Goal: Information Seeking & Learning: Learn about a topic

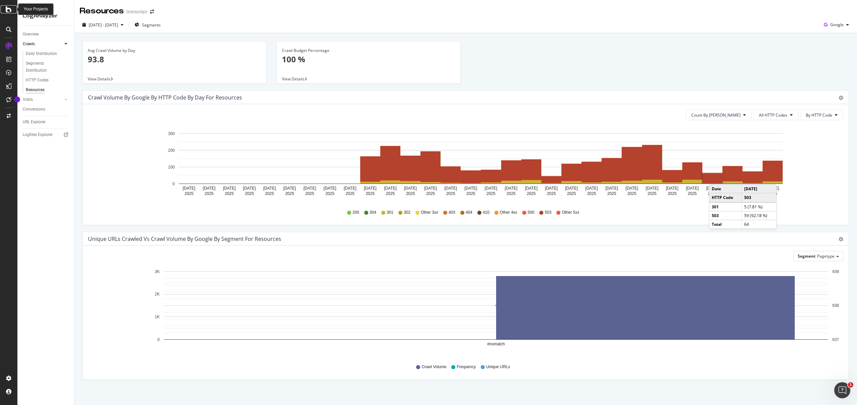
click at [7, 11] on icon at bounding box center [9, 9] width 6 height 8
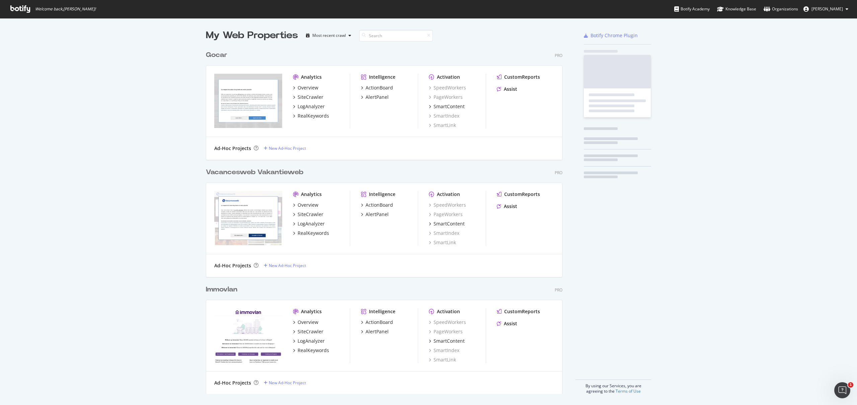
scroll to position [405, 857]
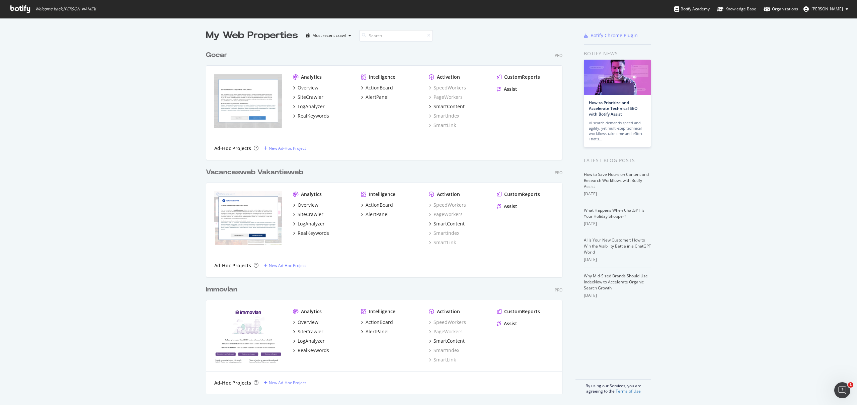
click at [218, 54] on div "Gocar" at bounding box center [216, 55] width 21 height 10
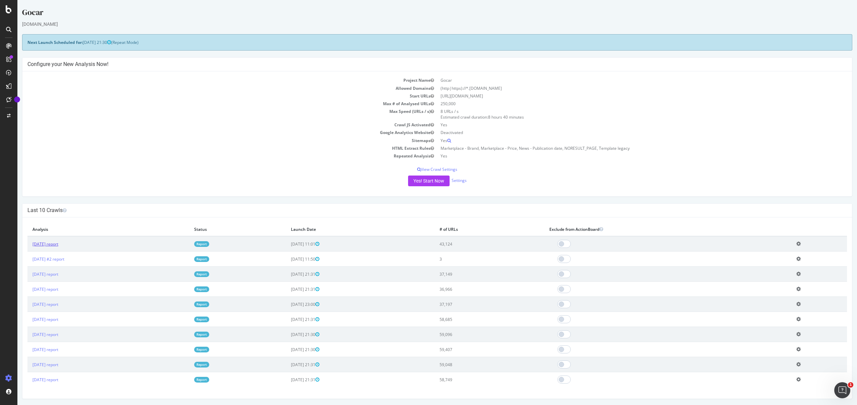
click at [52, 246] on link "2025 Sep. 9th report" at bounding box center [45, 244] width 26 height 6
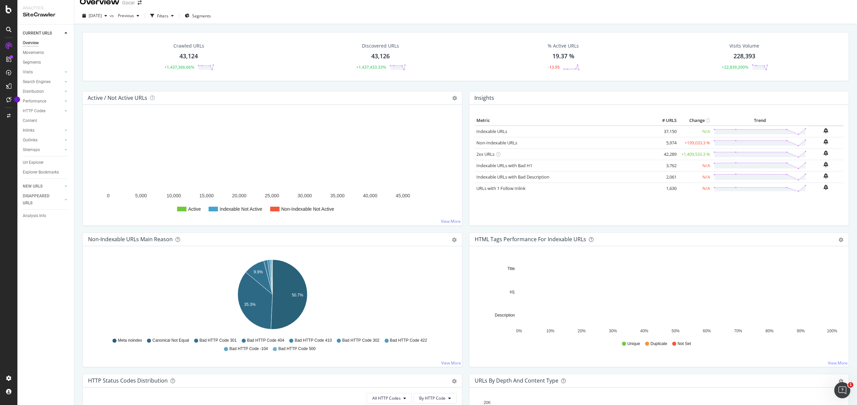
scroll to position [10, 0]
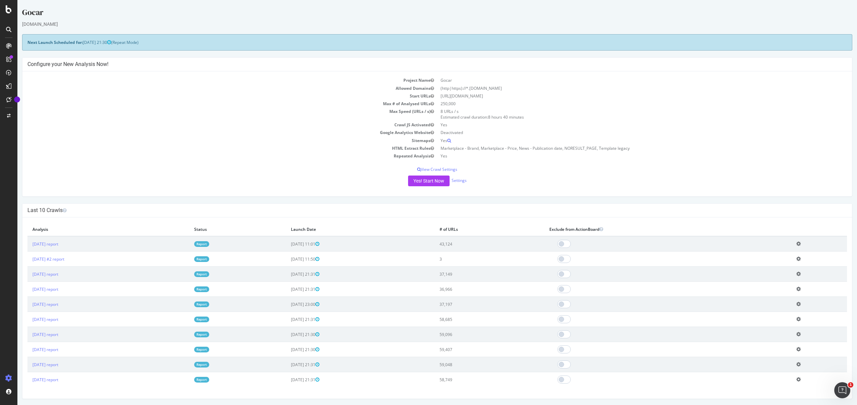
click at [801, 257] on icon at bounding box center [799, 258] width 4 height 5
click at [773, 276] on link "Delete analysis" at bounding box center [774, 277] width 54 height 9
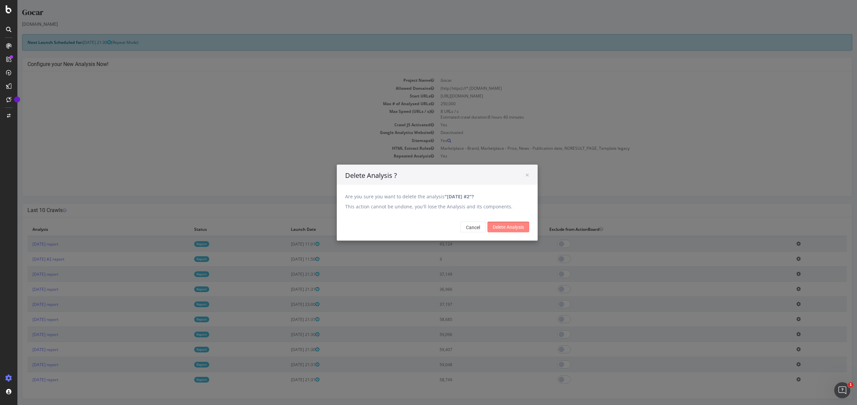
click at [506, 227] on input "Delete Analysis" at bounding box center [509, 226] width 42 height 11
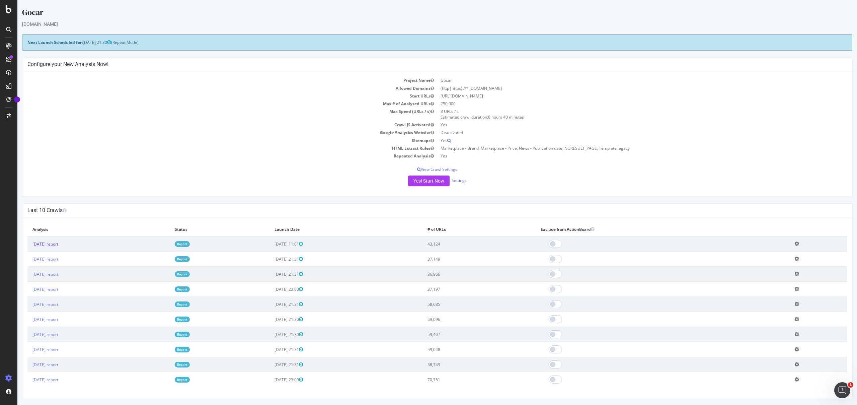
click at [53, 245] on link "2025 Sep. 9th report" at bounding box center [45, 244] width 26 height 6
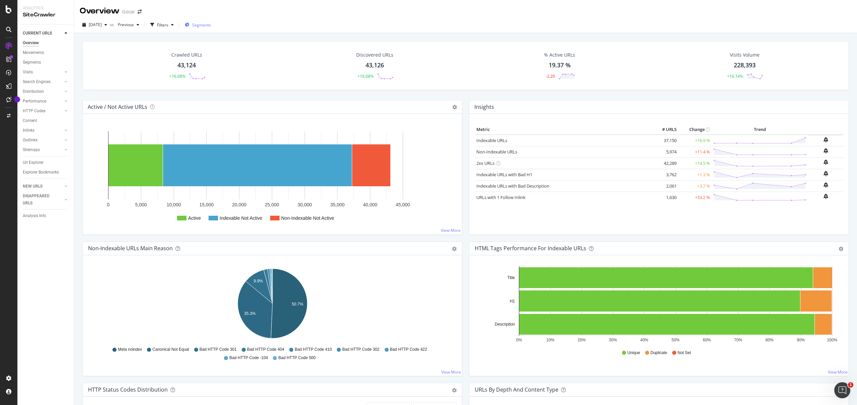
click at [207, 27] on span "Segments" at bounding box center [201, 25] width 19 height 6
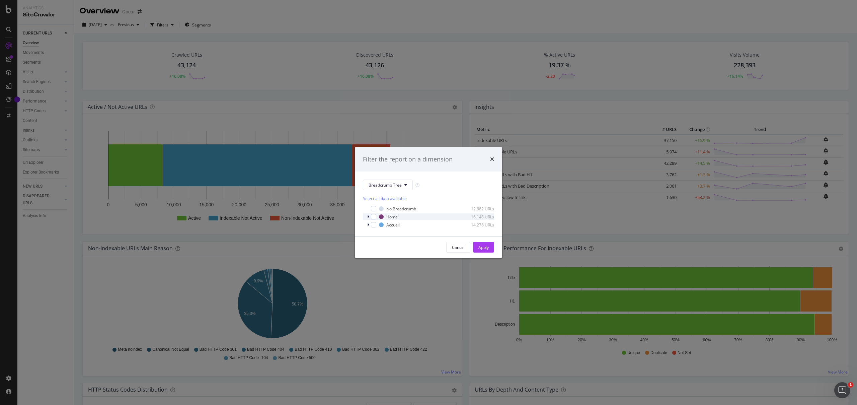
click at [369, 217] on icon "modal" at bounding box center [368, 217] width 2 height 4
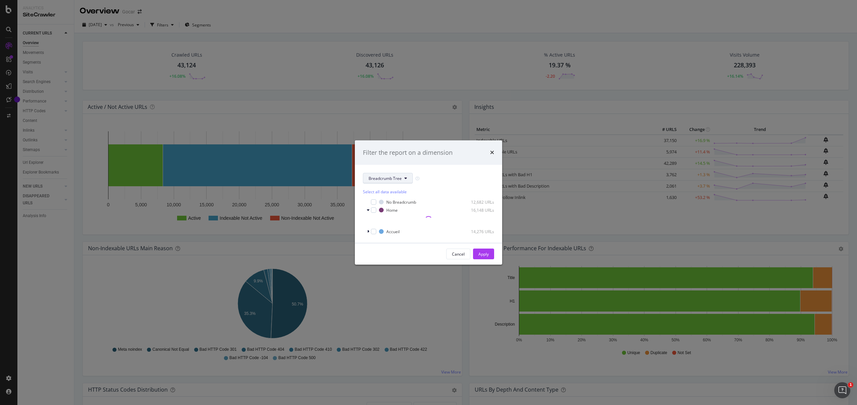
click at [398, 182] on button "Breadcrumb Tree" at bounding box center [388, 178] width 50 height 11
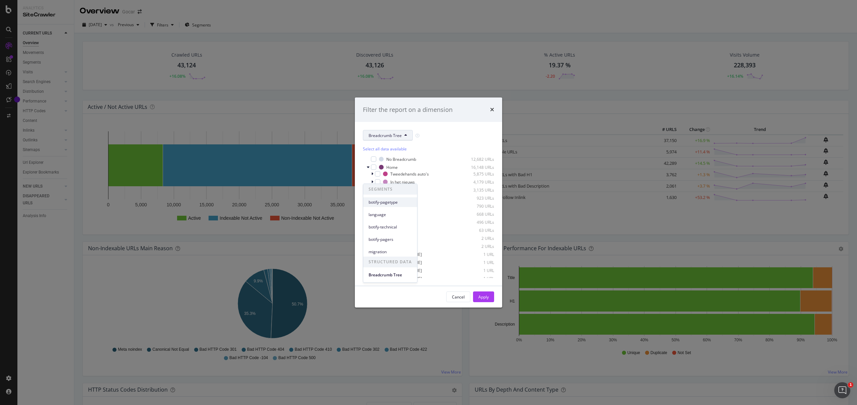
click at [395, 201] on span "botify-pagetype" at bounding box center [390, 202] width 43 height 6
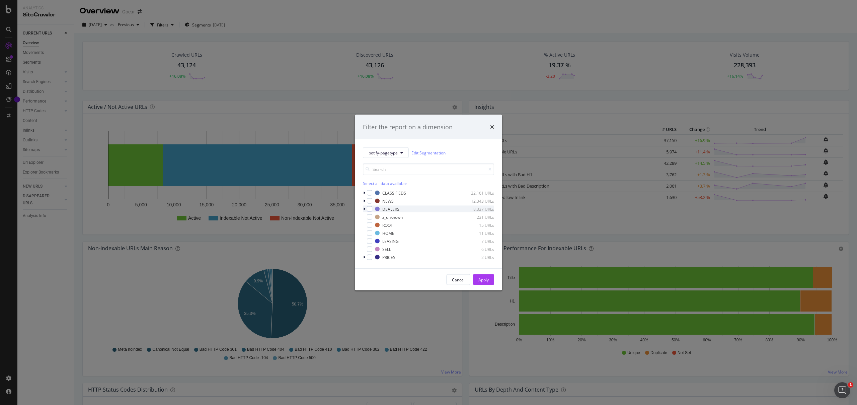
click at [365, 208] on icon "modal" at bounding box center [364, 209] width 2 height 4
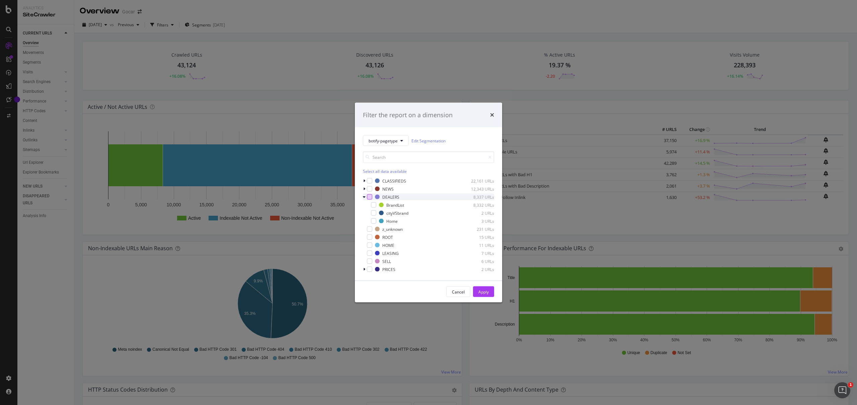
click at [371, 197] on div "modal" at bounding box center [369, 196] width 5 height 5
click at [477, 293] on button "Apply" at bounding box center [483, 291] width 21 height 11
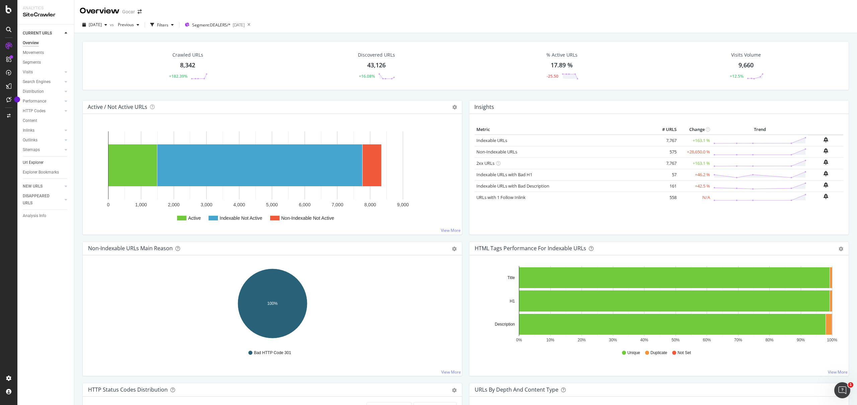
click at [44, 163] on link "Url Explorer" at bounding box center [46, 162] width 47 height 7
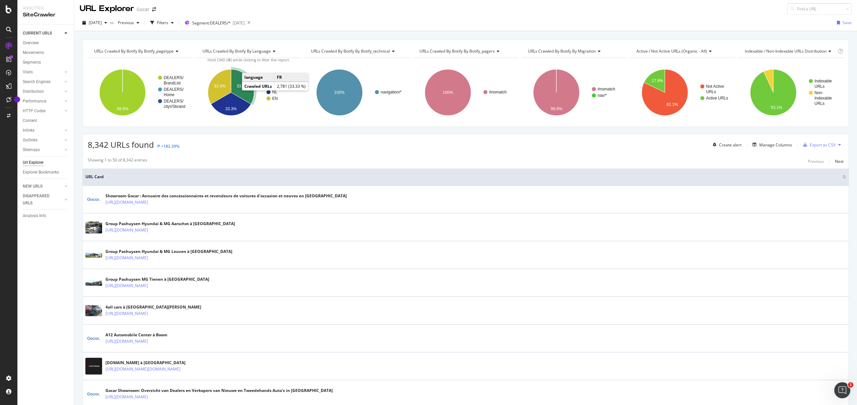
scroll to position [2, 0]
click at [239, 90] on icon "A chart." at bounding box center [242, 86] width 23 height 35
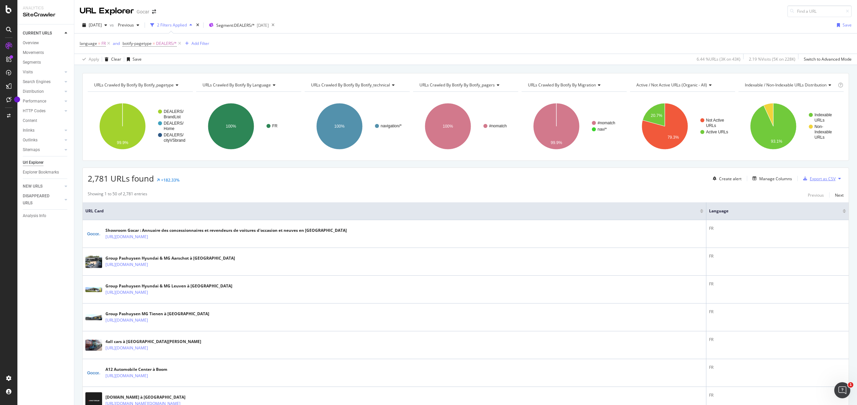
click at [828, 179] on div "Export as CSV" at bounding box center [823, 179] width 26 height 6
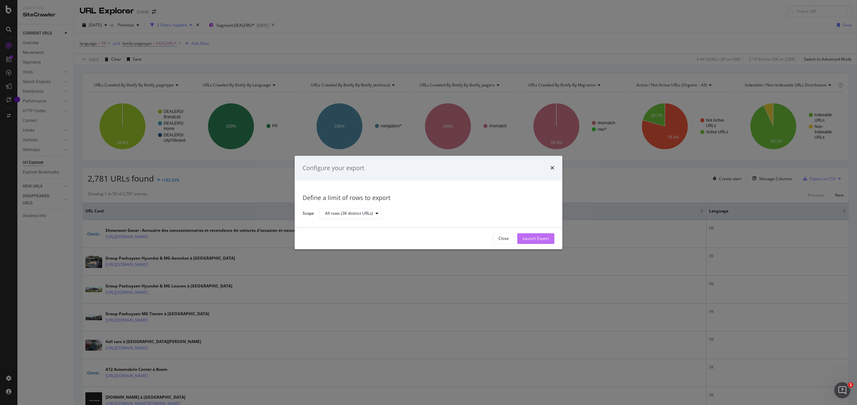
click at [540, 241] on div "Launch Export" at bounding box center [536, 239] width 26 height 6
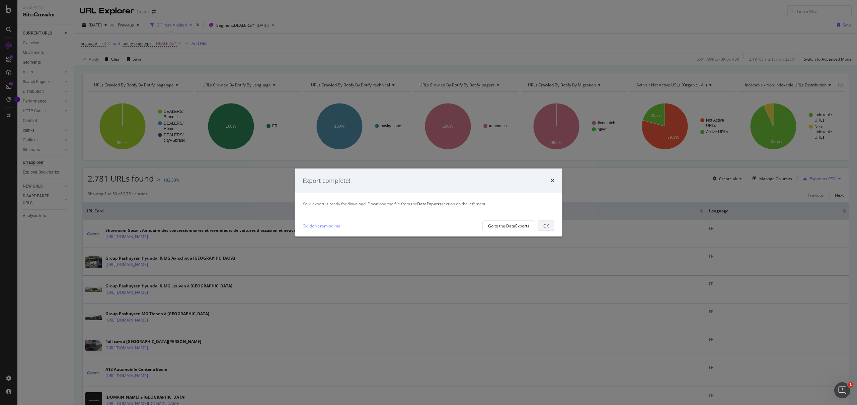
click at [538, 225] on button "OK" at bounding box center [546, 225] width 17 height 11
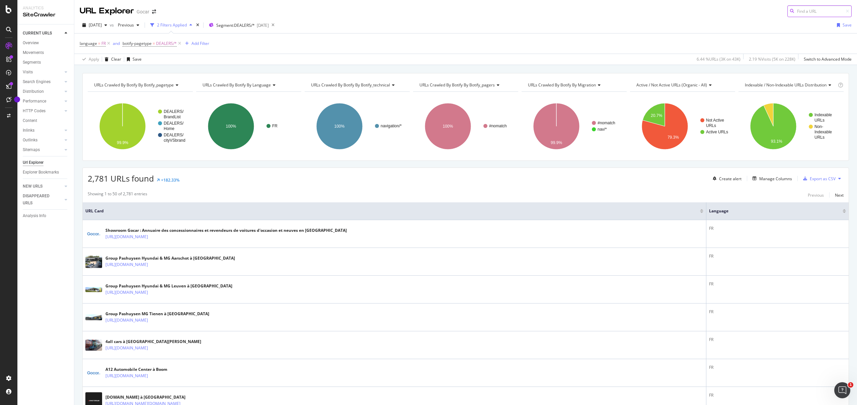
click at [800, 9] on input at bounding box center [820, 11] width 64 height 12
paste input "https://gocar.be/fr/showroom/mercedes"
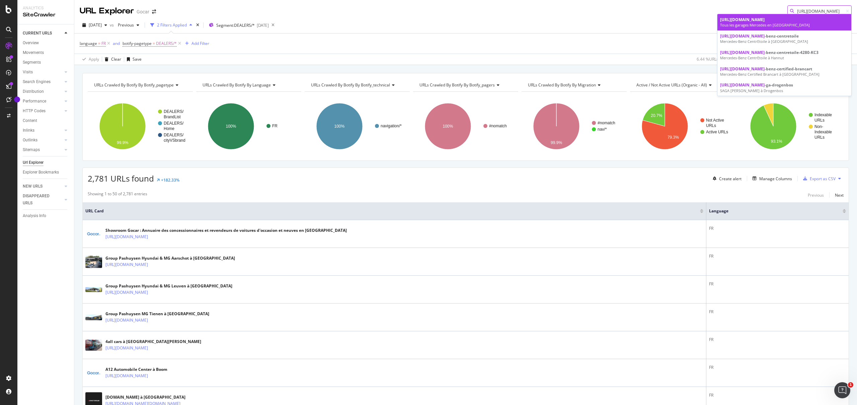
type input "https://gocar.be/fr/showroom/mercedes"
click at [765, 22] on span "https://gocar.be/fr/showroom/mercedes" at bounding box center [742, 20] width 45 height 6
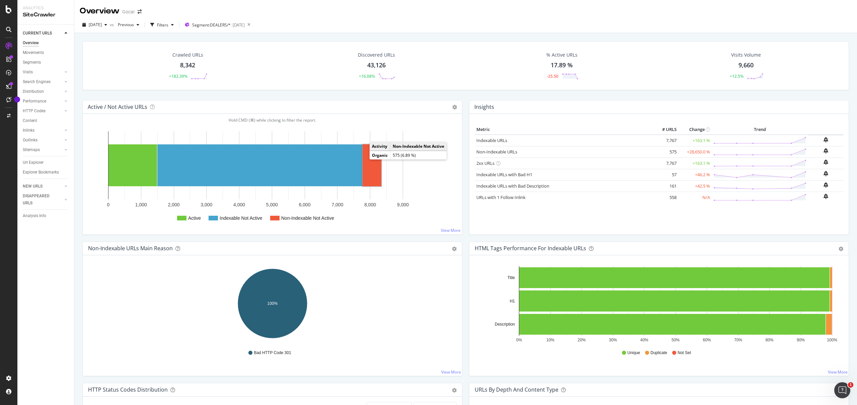
click at [373, 166] on rect "A chart." at bounding box center [372, 165] width 19 height 42
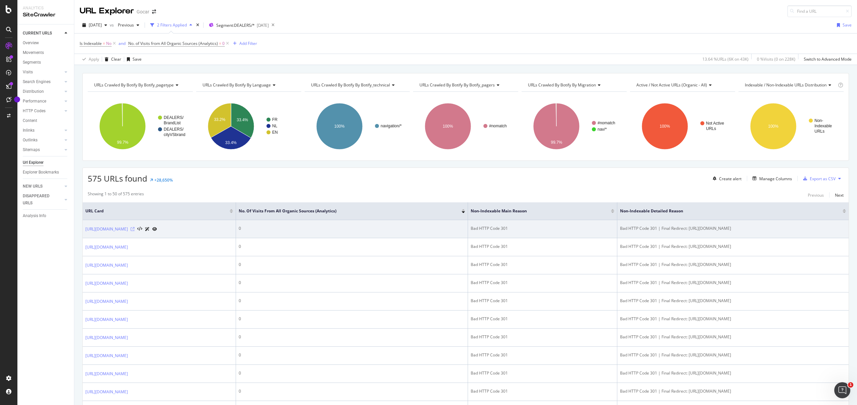
click at [135, 229] on icon at bounding box center [133, 229] width 4 height 4
click at [128, 228] on link "https://gocar.be/nl/showroom/1000-bruxelles-ville/volkswagen" at bounding box center [106, 229] width 43 height 7
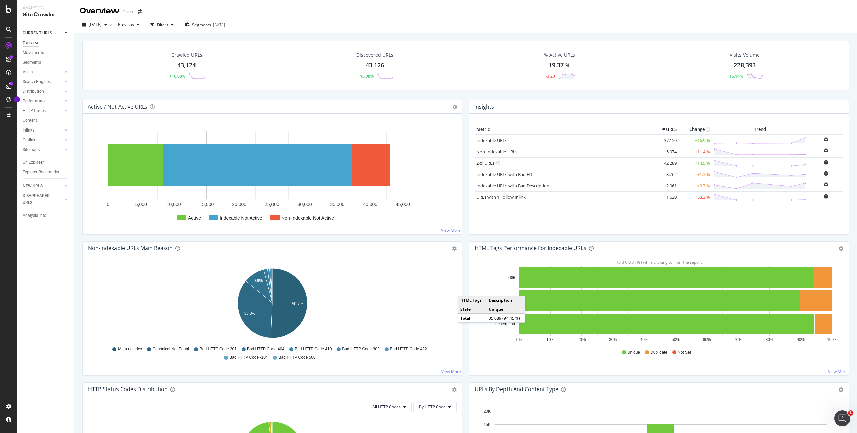
click at [225, 24] on div "[DATE]" at bounding box center [219, 25] width 12 height 6
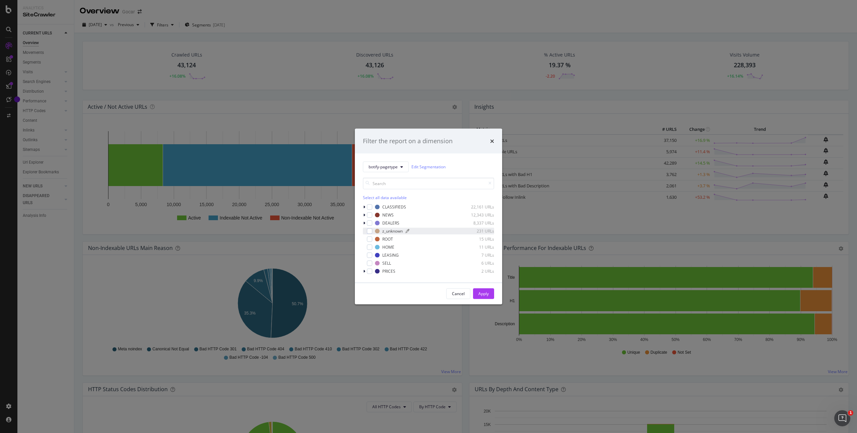
click at [396, 230] on div "z_unknown" at bounding box center [392, 231] width 20 height 6
click at [487, 294] on div "Apply" at bounding box center [484, 294] width 10 height 6
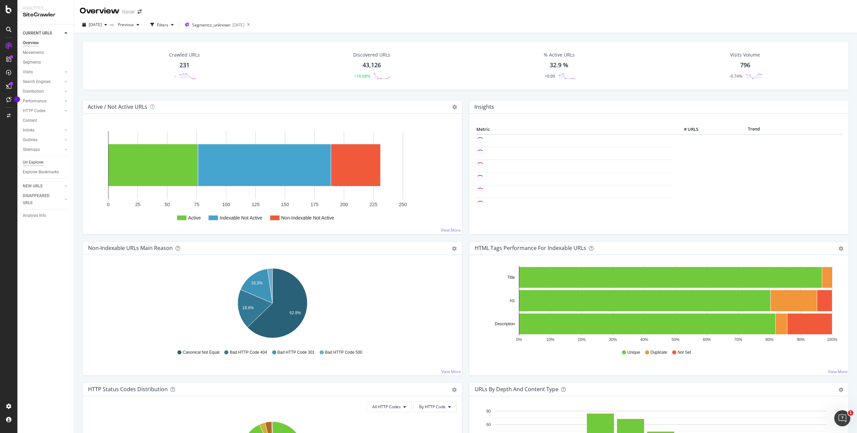
click at [37, 162] on div "Url Explorer" at bounding box center [33, 162] width 21 height 7
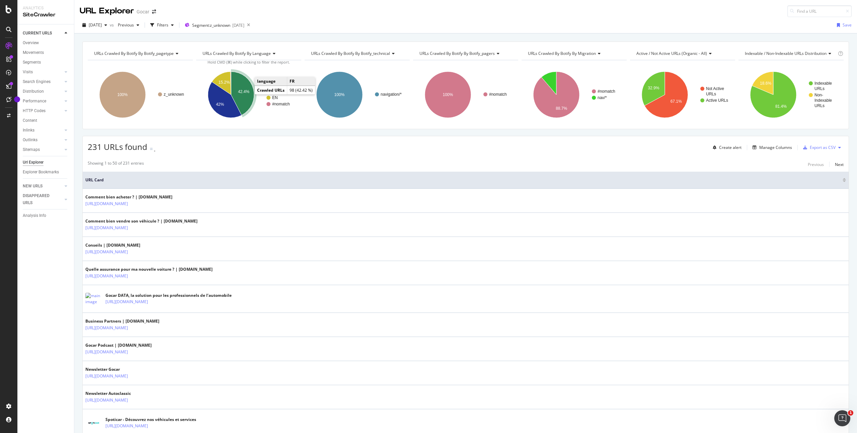
click at [244, 92] on text "42.4%" at bounding box center [243, 91] width 11 height 5
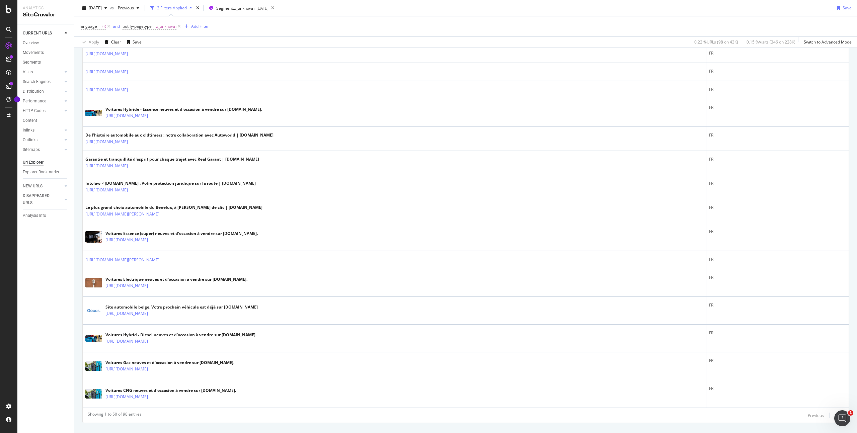
scroll to position [1062, 0]
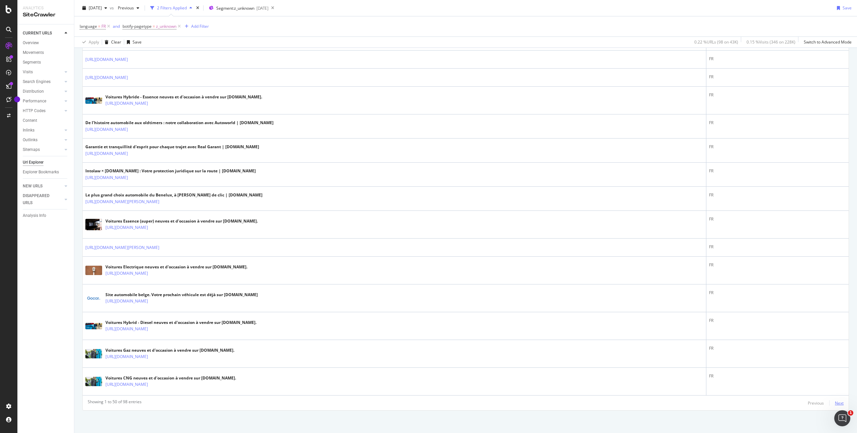
click at [840, 404] on div "Next" at bounding box center [839, 404] width 9 height 6
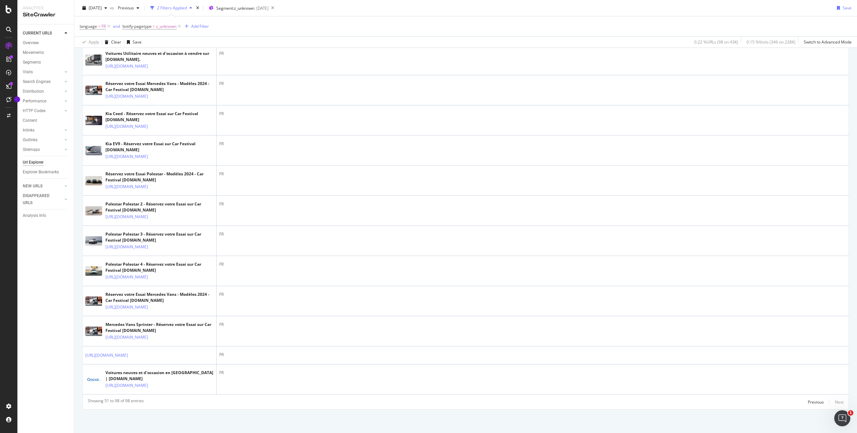
scroll to position [1341, 0]
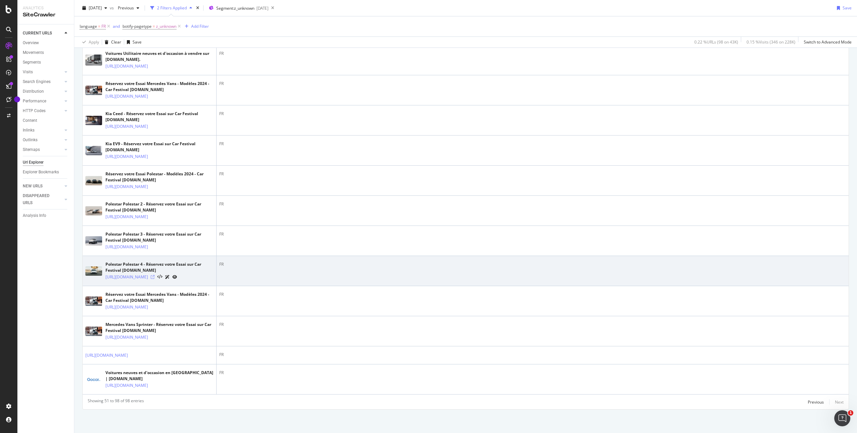
click at [155, 275] on icon at bounding box center [153, 277] width 4 height 4
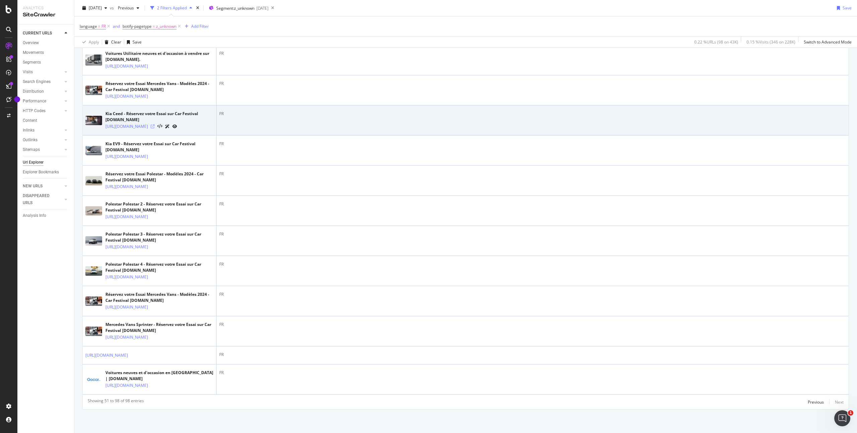
click at [155, 125] on icon at bounding box center [153, 127] width 4 height 4
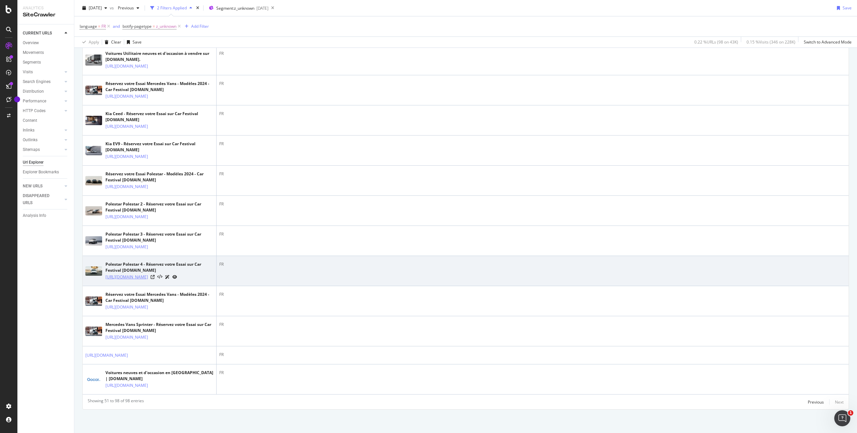
click at [148, 274] on link "https://carfestival.gocar.be/fr/polestar/polestar-4" at bounding box center [126, 277] width 43 height 7
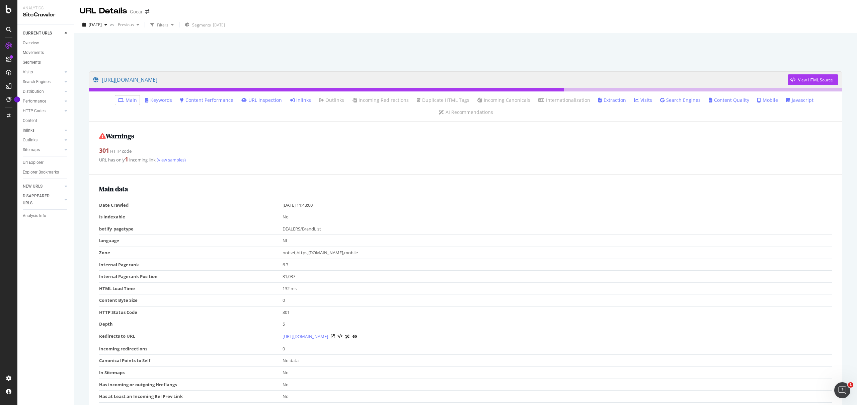
click at [290, 103] on link "Inlinks" at bounding box center [300, 100] width 21 height 7
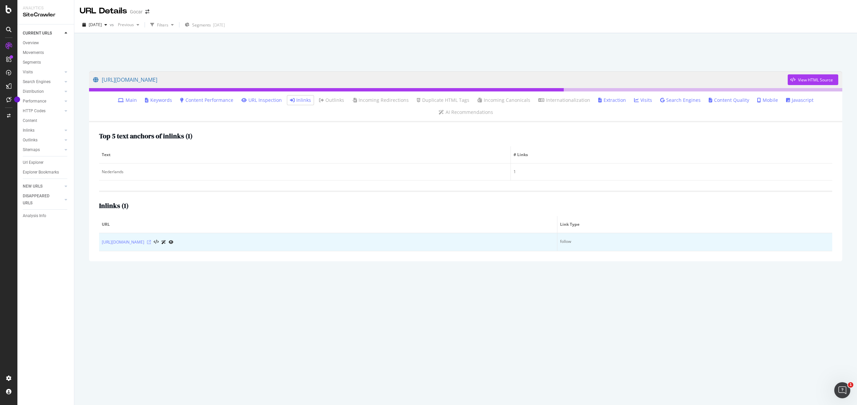
click at [151, 240] on icon at bounding box center [149, 242] width 4 height 4
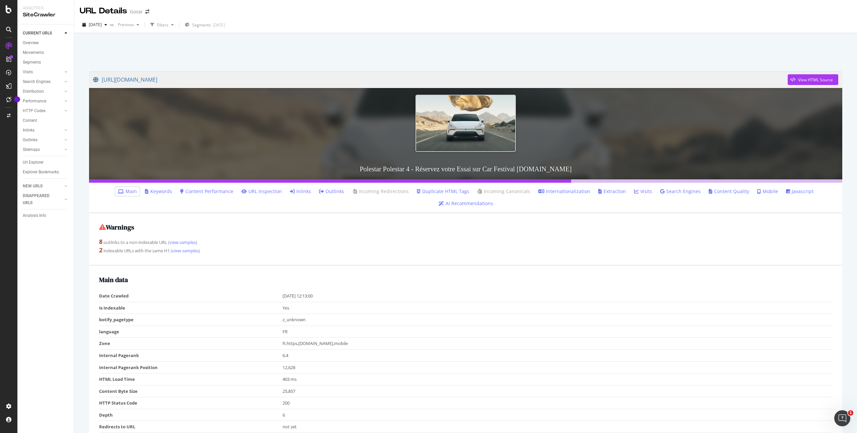
click at [290, 193] on link "Inlinks" at bounding box center [300, 191] width 21 height 7
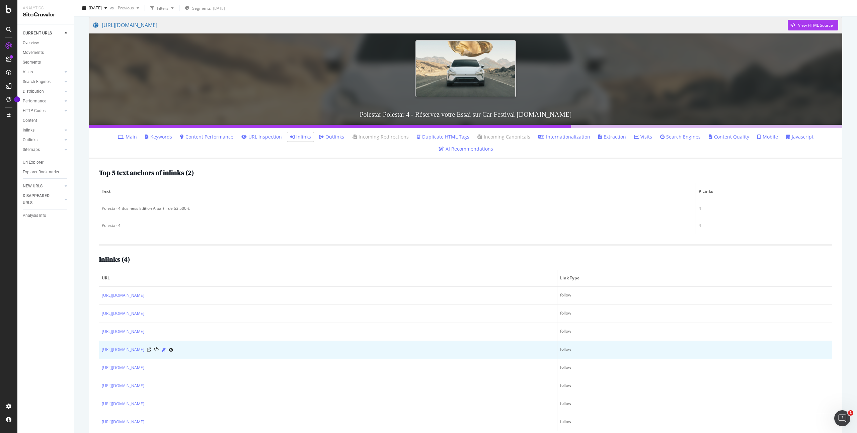
scroll to position [58, 0]
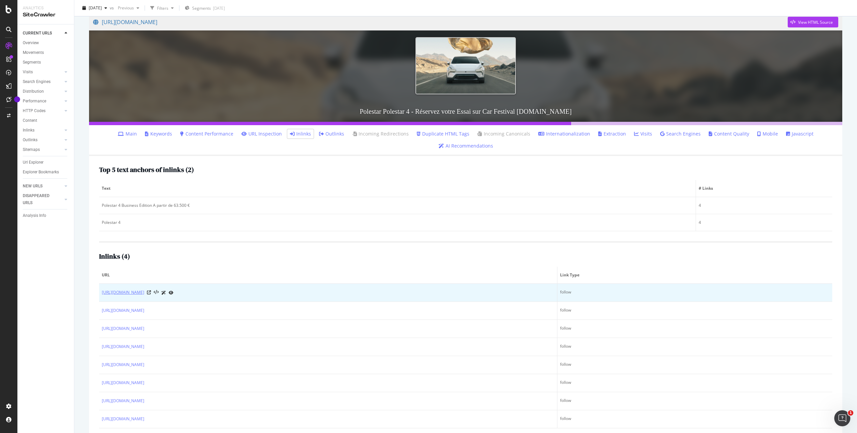
click at [144, 289] on link "[URL][DOMAIN_NAME]" at bounding box center [123, 292] width 43 height 7
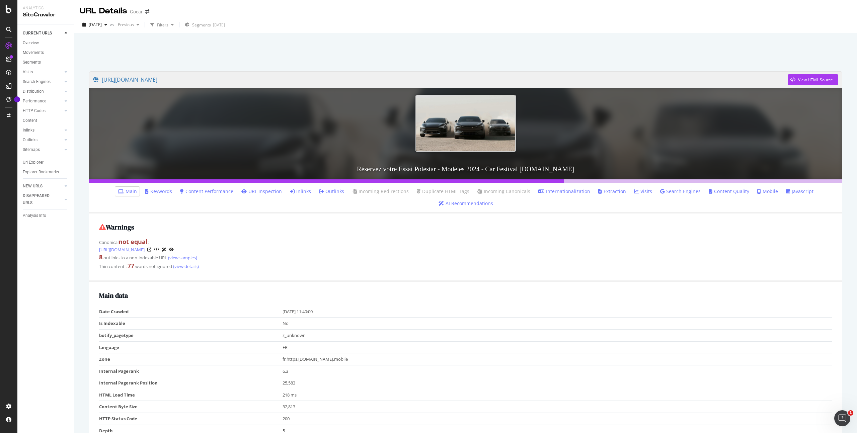
click at [290, 193] on link "Inlinks" at bounding box center [300, 191] width 21 height 7
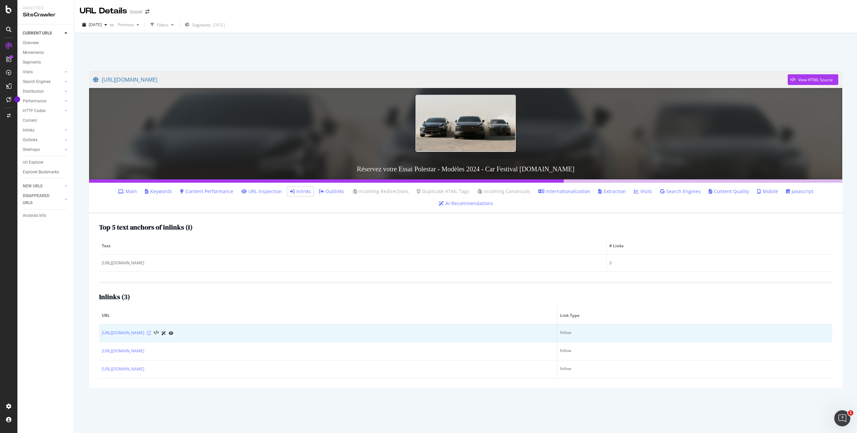
click at [151, 331] on icon at bounding box center [149, 333] width 4 height 4
